Goal: Entertainment & Leisure: Consume media (video, audio)

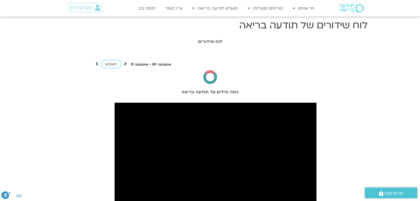
click at [85, 7] on span "התחברות" at bounding box center [81, 8] width 23 height 6
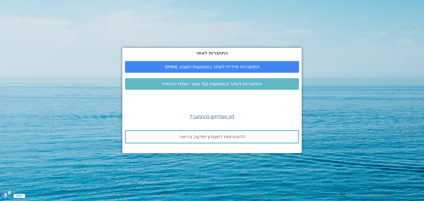
click at [238, 67] on span "התחברות מיידית לאתר באמצעות חשבון GMAIL" at bounding box center [212, 67] width 95 height 5
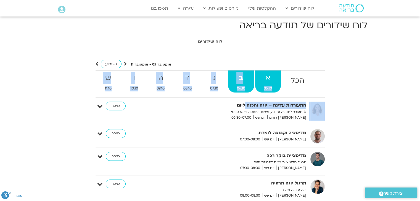
drag, startPoint x: 0, startPoint y: 0, endPoint x: 277, endPoint y: 91, distance: 291.6
click at [277, 91] on div "אוקטובר 05 - אוקטובר 11 השבוע להציג אירועים שפתוחים עבורי הכל א 05.10 ב 06.10 ג…" at bounding box center [209, 143] width 229 height 165
click at [277, 91] on span "05.10" at bounding box center [268, 89] width 26 height 6
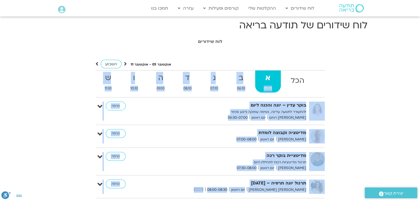
click at [277, 91] on span "05.10" at bounding box center [268, 89] width 26 height 6
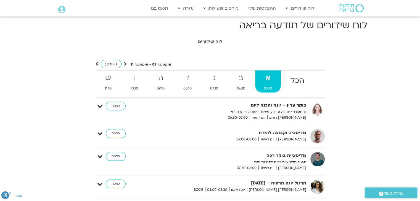
click at [241, 82] on strong "ב" at bounding box center [241, 78] width 26 height 12
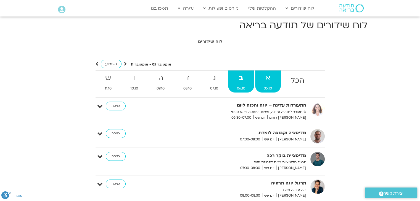
click at [261, 78] on strong "א" at bounding box center [268, 78] width 26 height 12
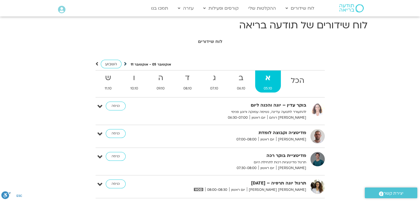
click at [125, 61] on icon at bounding box center [125, 64] width 3 height 6
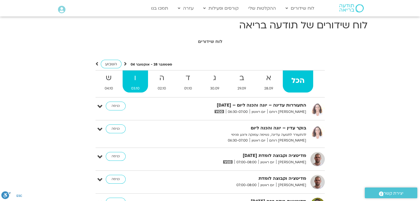
click at [135, 78] on strong "ו" at bounding box center [134, 78] width 25 height 12
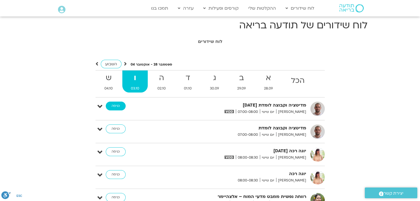
click at [111, 109] on link "כניסה" at bounding box center [116, 106] width 20 height 9
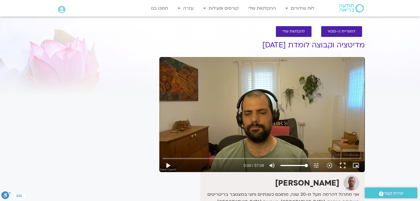
click at [277, 107] on div "Skip Ad play_arrow 0:00 / 57:08 volume_up Mute tune Resolution Auto 720p slow_m…" at bounding box center [261, 114] width 205 height 115
type input "1.069665"
click at [359, 167] on button "picture_in_picture_alt Picture-in-Picture Off" at bounding box center [355, 165] width 13 height 13
click at [346, 165] on button "fullscreen" at bounding box center [342, 165] width 13 height 13
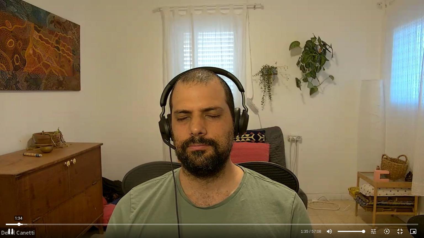
click at [19, 201] on input "Seek" at bounding box center [212, 224] width 412 height 3
click at [15, 201] on input "Seek" at bounding box center [212, 224] width 412 height 3
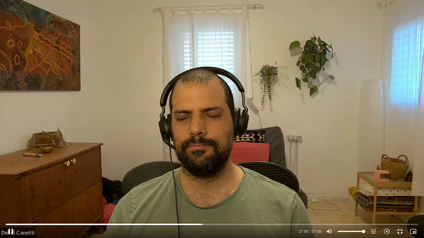
click at [137, 151] on div "Skip Ad 1:04 pause 27:06 / 57:08 volume_up Mute tune Resolution Auto 720p slow_…" at bounding box center [212, 119] width 424 height 238
type input "1627.279575"
click at [402, 201] on button "fullscreen_exit" at bounding box center [399, 231] width 13 height 13
